Goal: Information Seeking & Learning: Learn about a topic

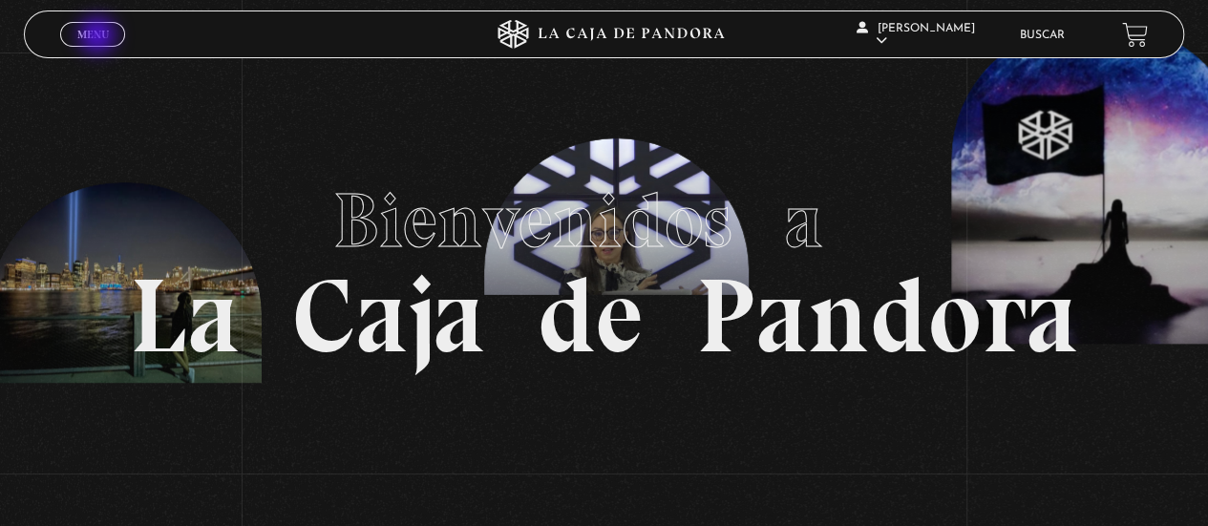
click at [99, 37] on span "Menu" at bounding box center [93, 34] width 32 height 11
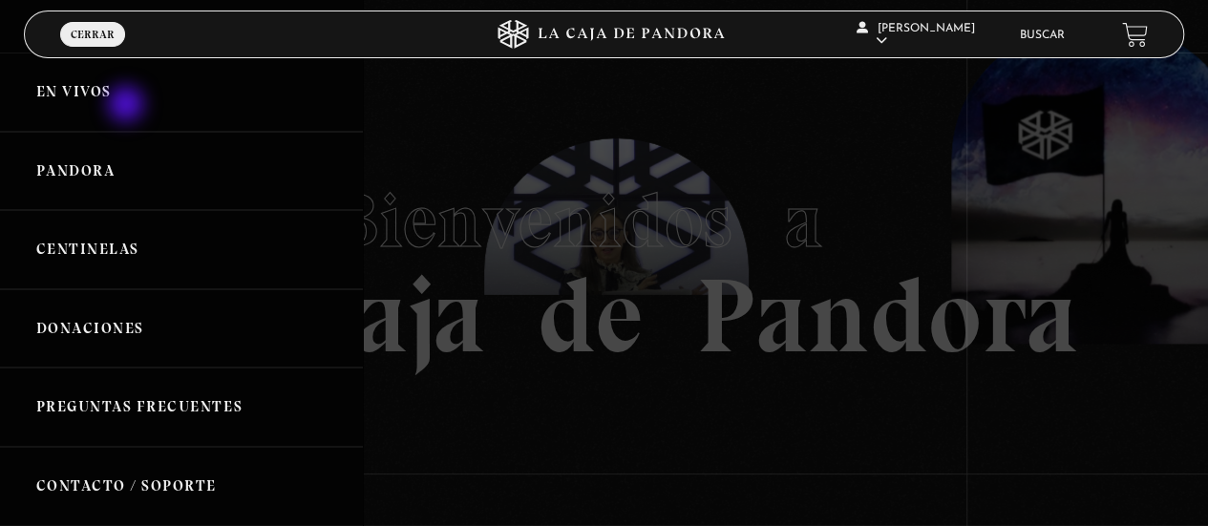
click at [128, 106] on link "En vivos" at bounding box center [181, 92] width 363 height 79
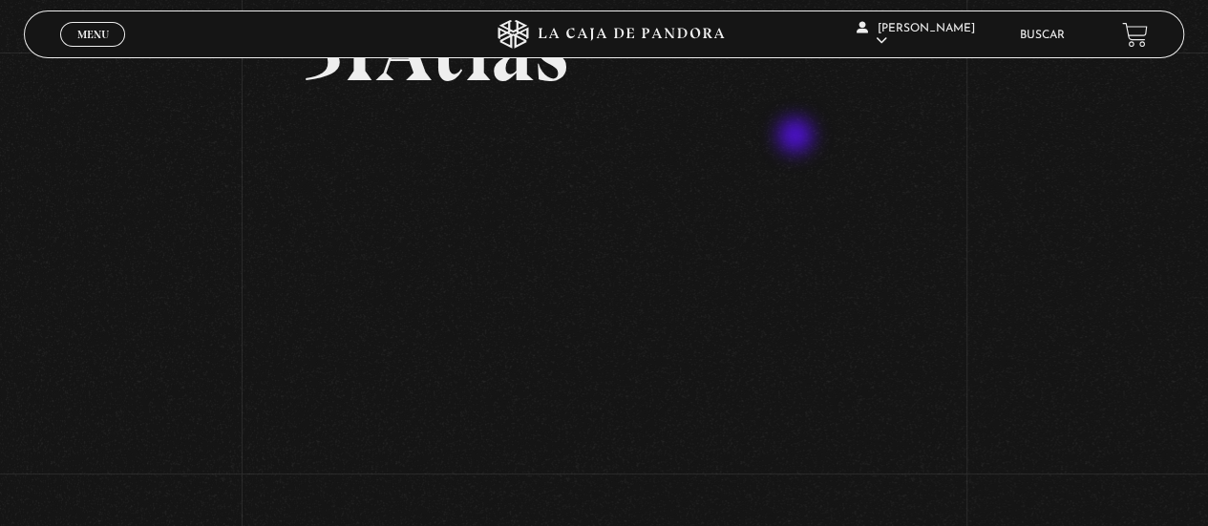
scroll to position [142, 0]
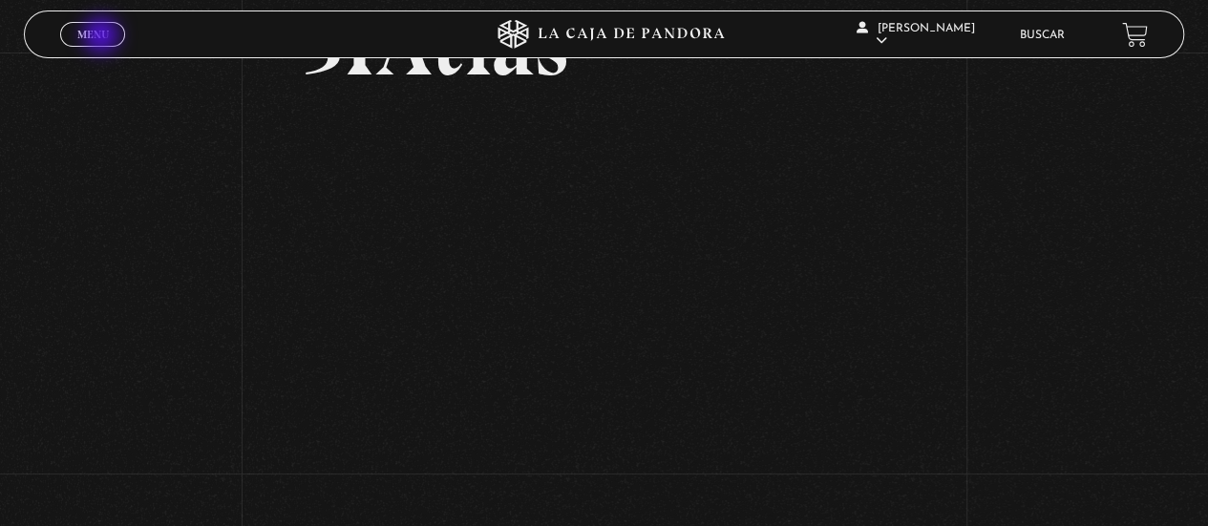
click at [103, 37] on span "Menu" at bounding box center [93, 34] width 32 height 11
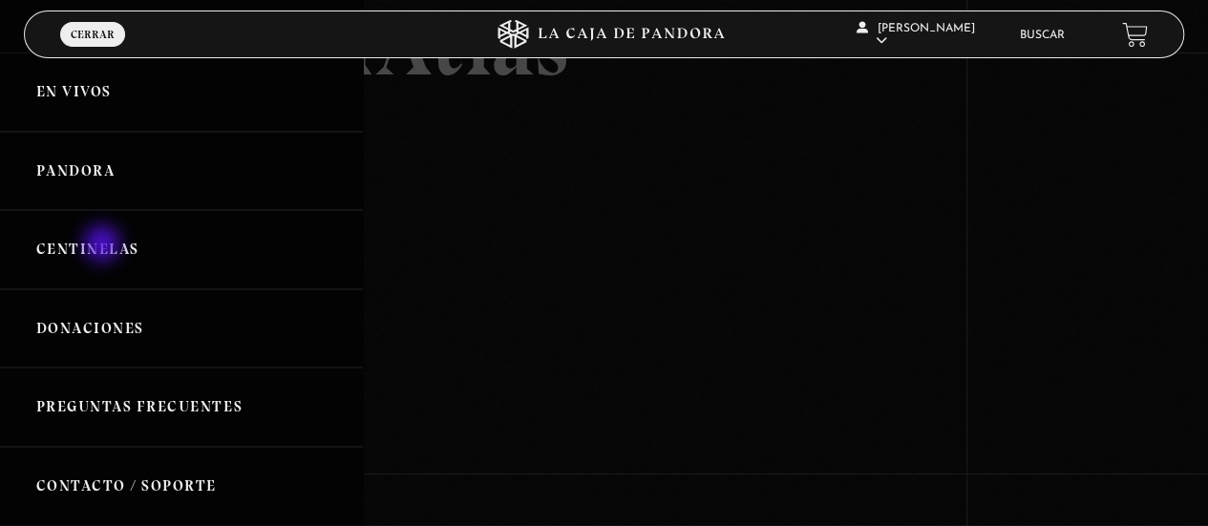
click at [97, 246] on link "Centinelas" at bounding box center [181, 249] width 363 height 79
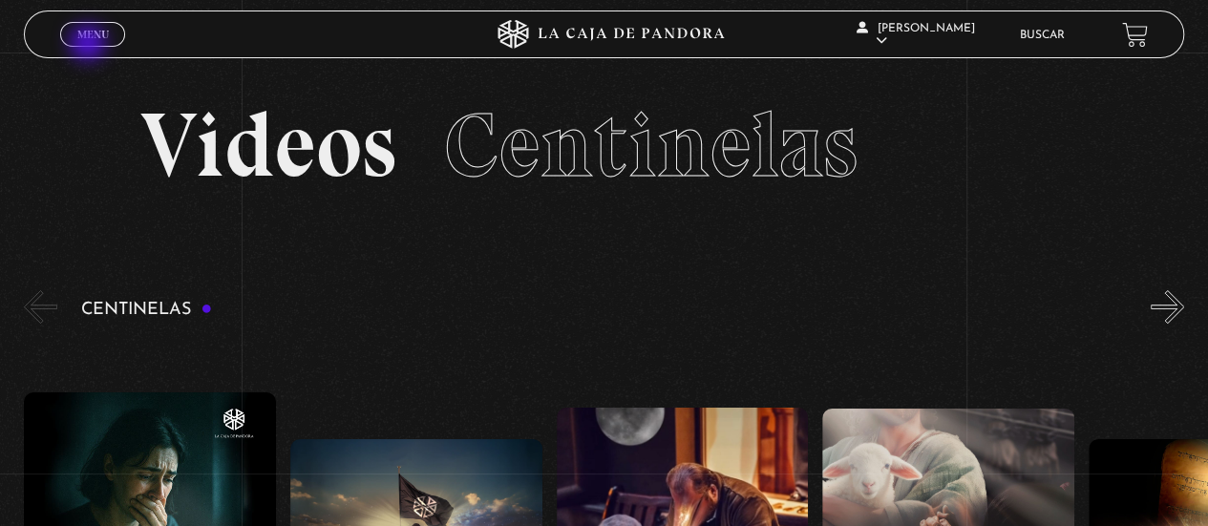
click at [88, 41] on link "Menu Cerrar" at bounding box center [92, 34] width 65 height 25
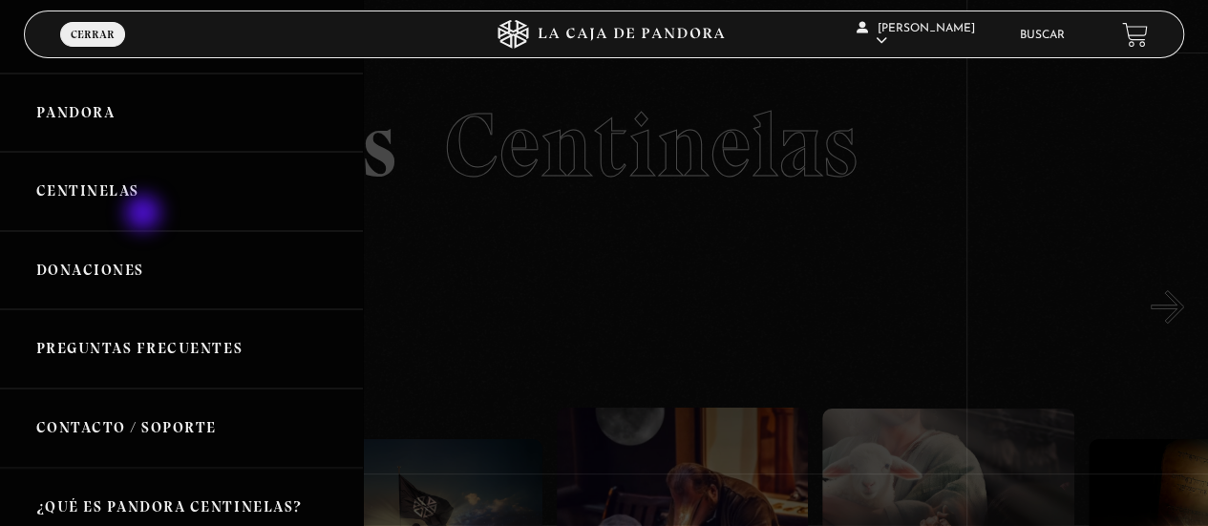
scroll to position [60, 0]
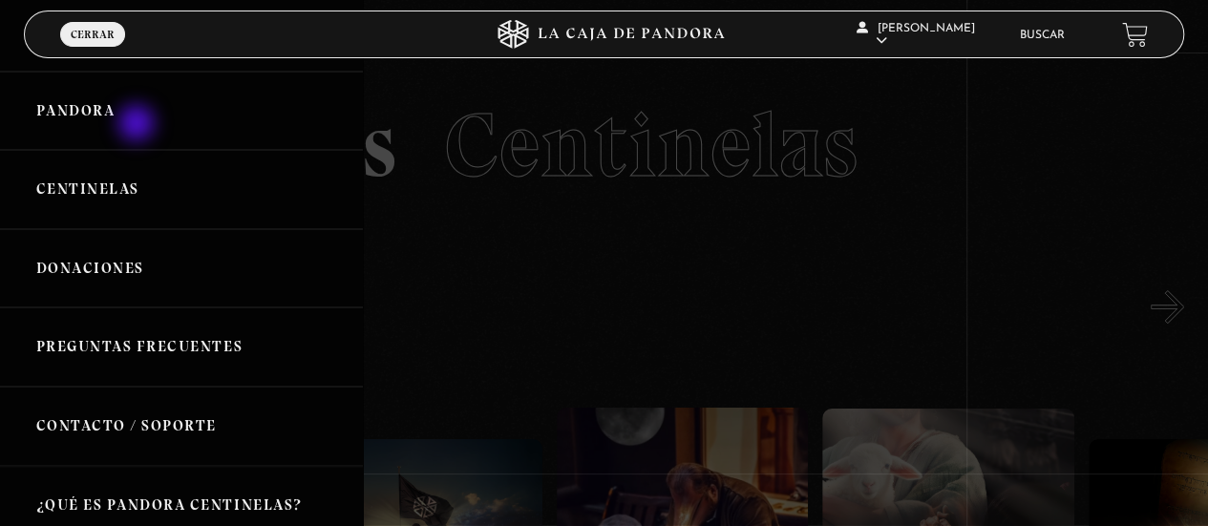
click at [138, 125] on link "Pandora" at bounding box center [181, 111] width 363 height 79
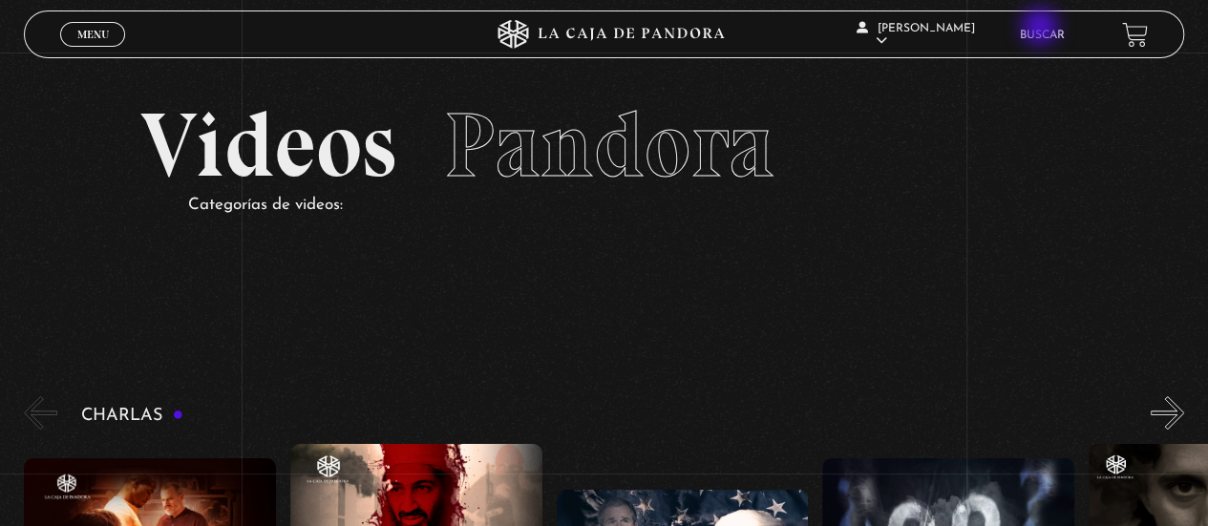
click at [1042, 30] on link "Buscar" at bounding box center [1042, 35] width 45 height 11
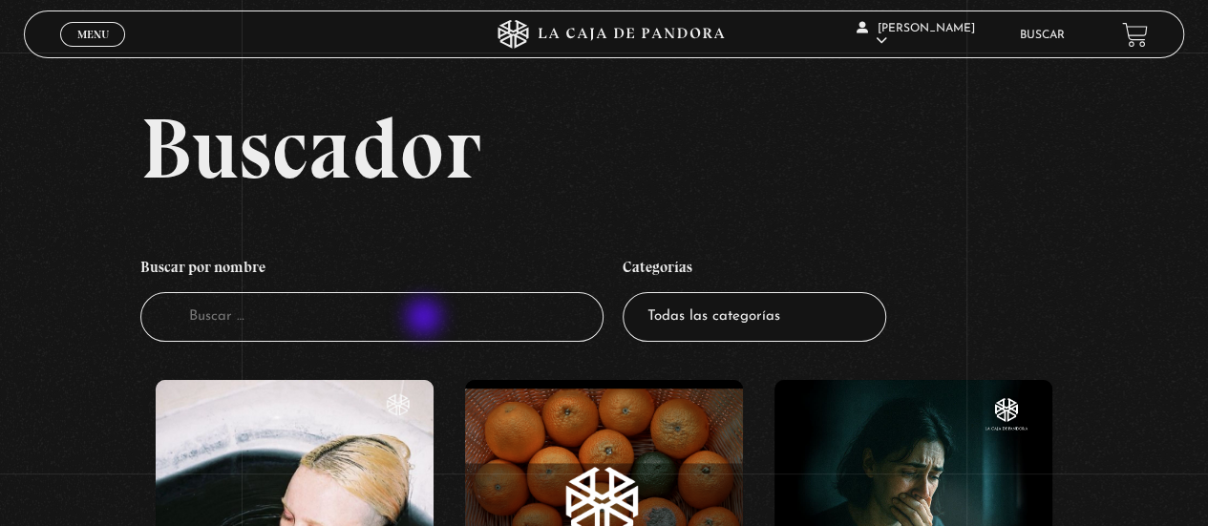
click at [426, 319] on input "Buscador" at bounding box center [372, 317] width 464 height 51
type input "green"
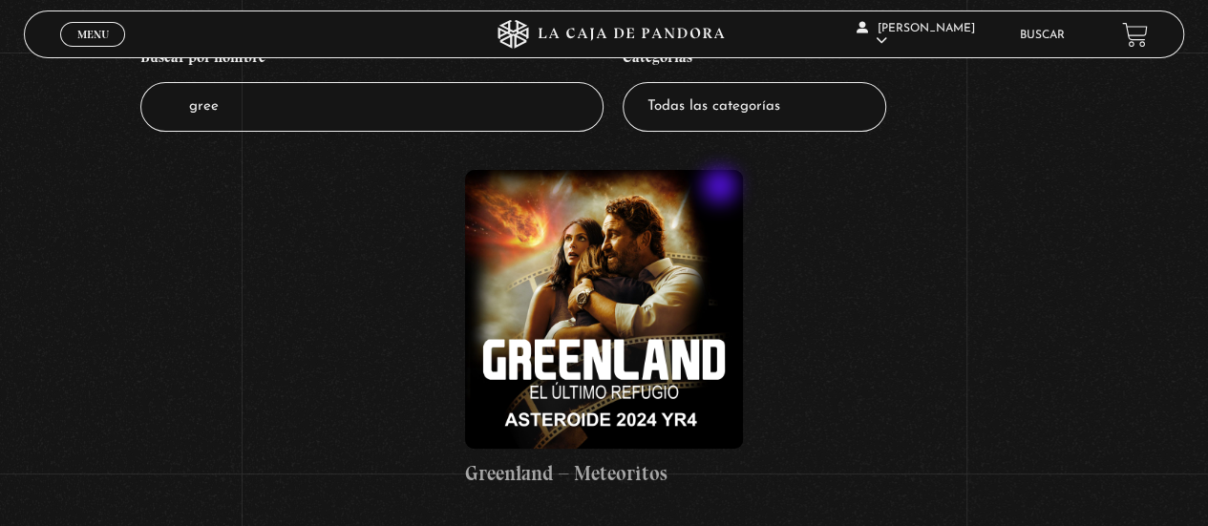
scroll to position [212, 0]
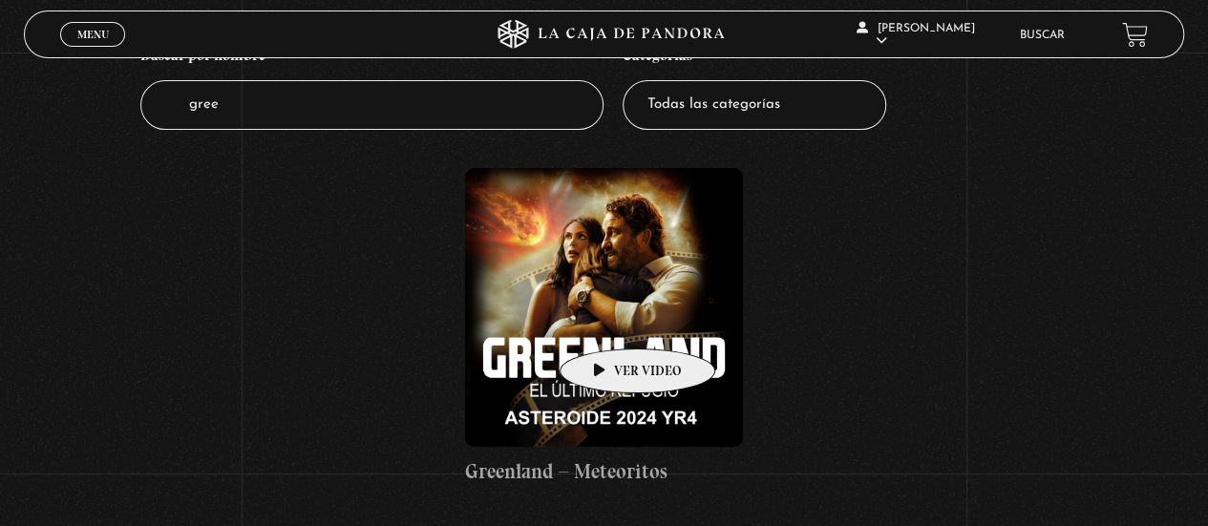
click at [608, 315] on figure at bounding box center [604, 307] width 278 height 278
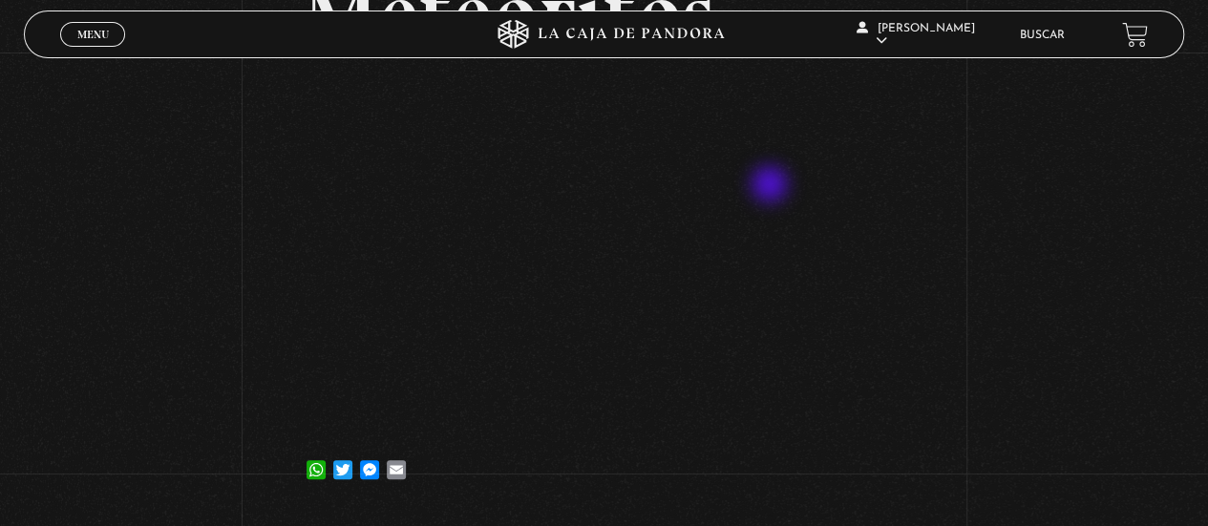
scroll to position [262, 0]
click at [275, 13] on div "Menu Cerrar" at bounding box center [241, 34] width 363 height 46
